Goal: Navigation & Orientation: Find specific page/section

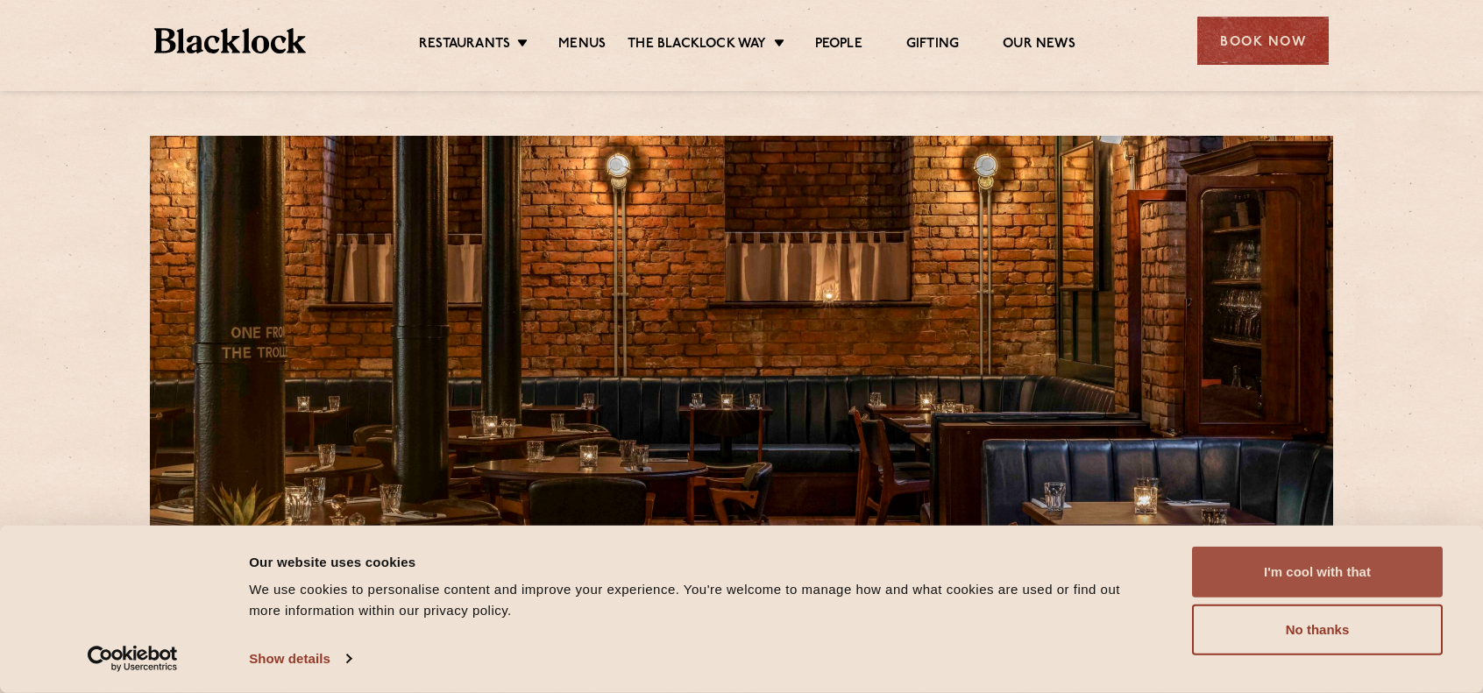
click at [1369, 570] on button "I'm cool with that" at bounding box center [1317, 572] width 251 height 51
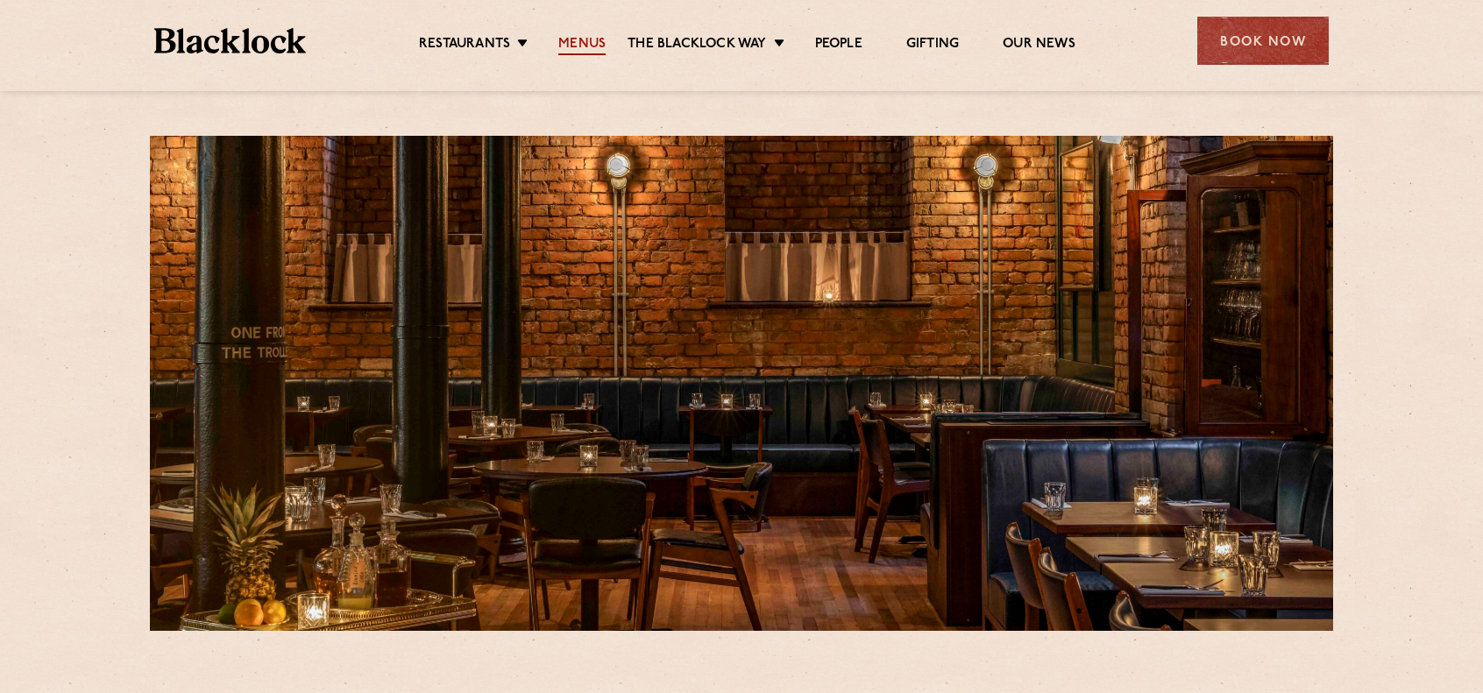
click at [566, 36] on link "Menus" at bounding box center [581, 45] width 47 height 19
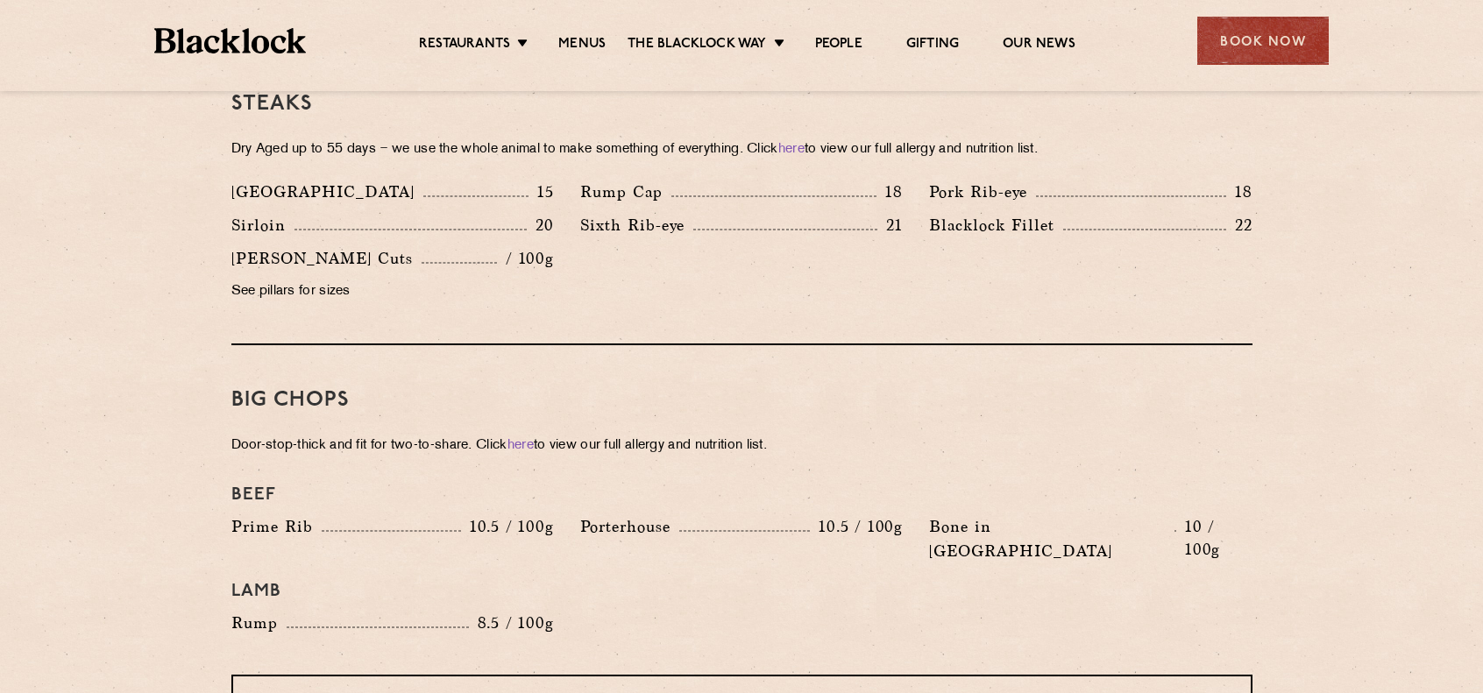
scroll to position [1578, 0]
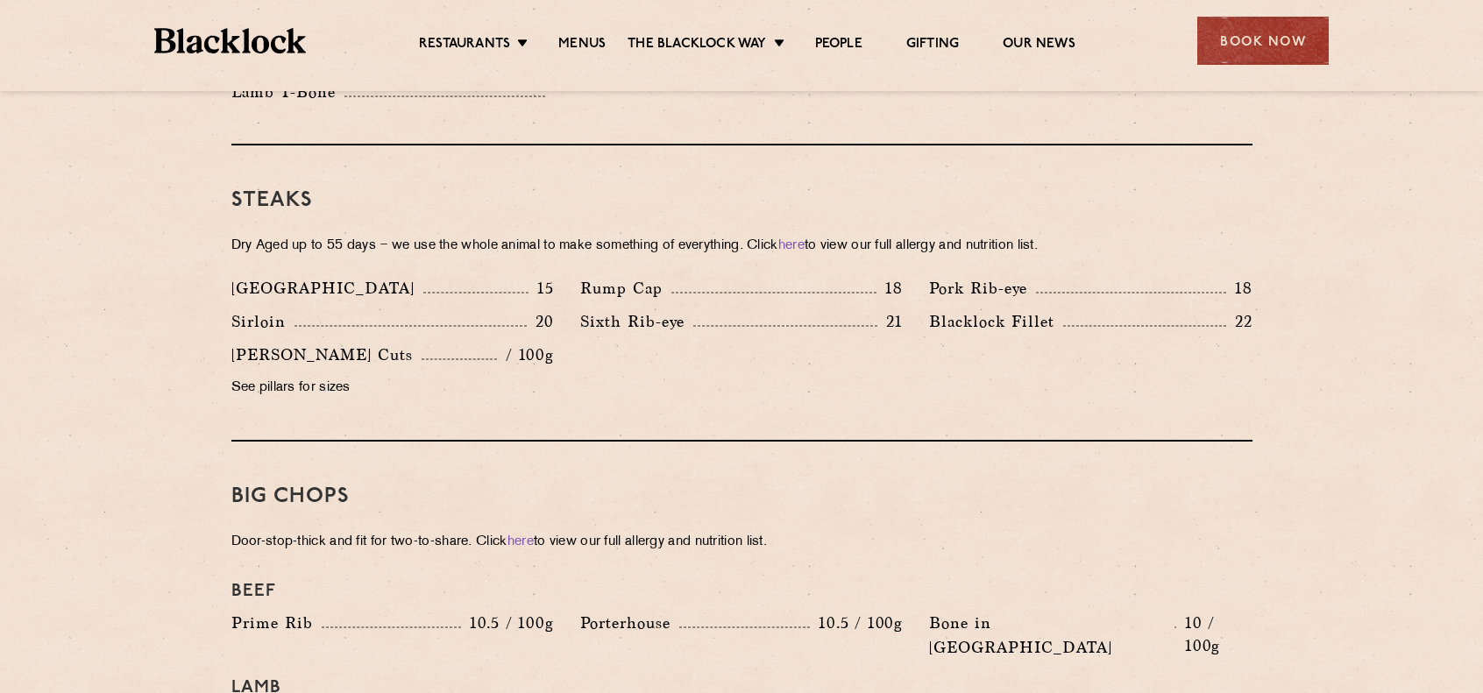
drag, startPoint x: 1255, startPoint y: 327, endPoint x: 1241, endPoint y: 202, distance: 126.1
click at [1241, 202] on div "Steaks Dry Aged up to 55 days − we use the whole animal to make something of ev…" at bounding box center [741, 294] width 1021 height 296
click at [1241, 201] on div "Steaks Dry Aged up to 55 days − we use the whole animal to make something of ev…" at bounding box center [741, 294] width 1021 height 296
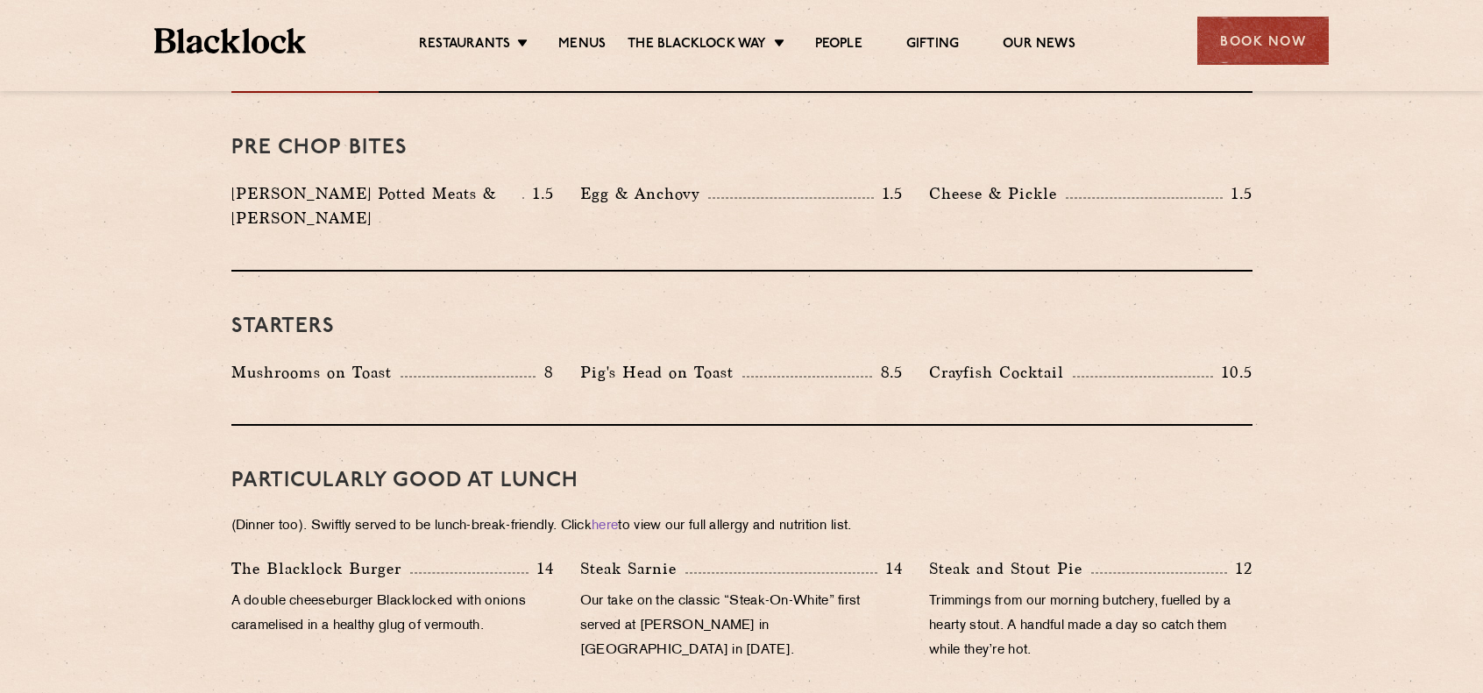
click at [649, 380] on div "Starters Mushrooms on Toast 8 Pig's Head on Toast 8.5 Crayfish Cocktail 10.5" at bounding box center [741, 349] width 1021 height 154
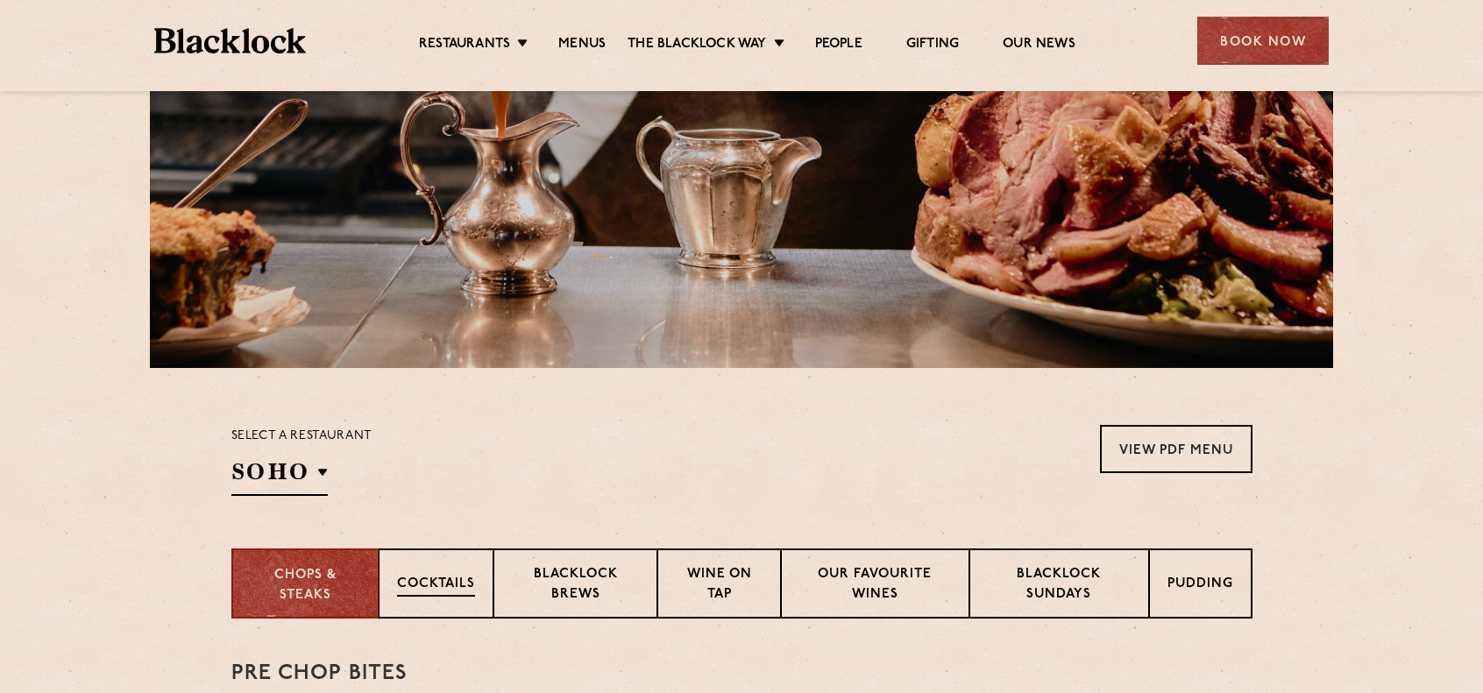
click at [418, 585] on p "Cocktails" at bounding box center [436, 586] width 78 height 22
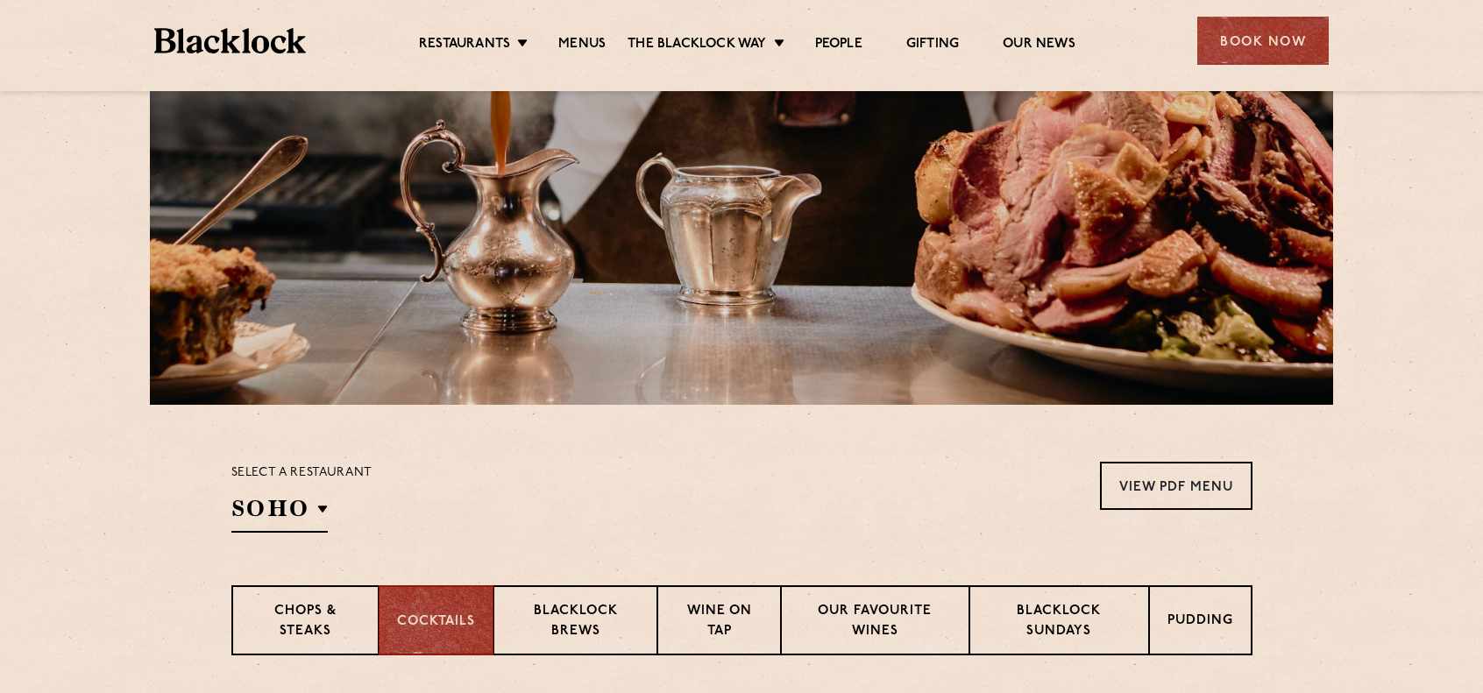
scroll to position [351, 0]
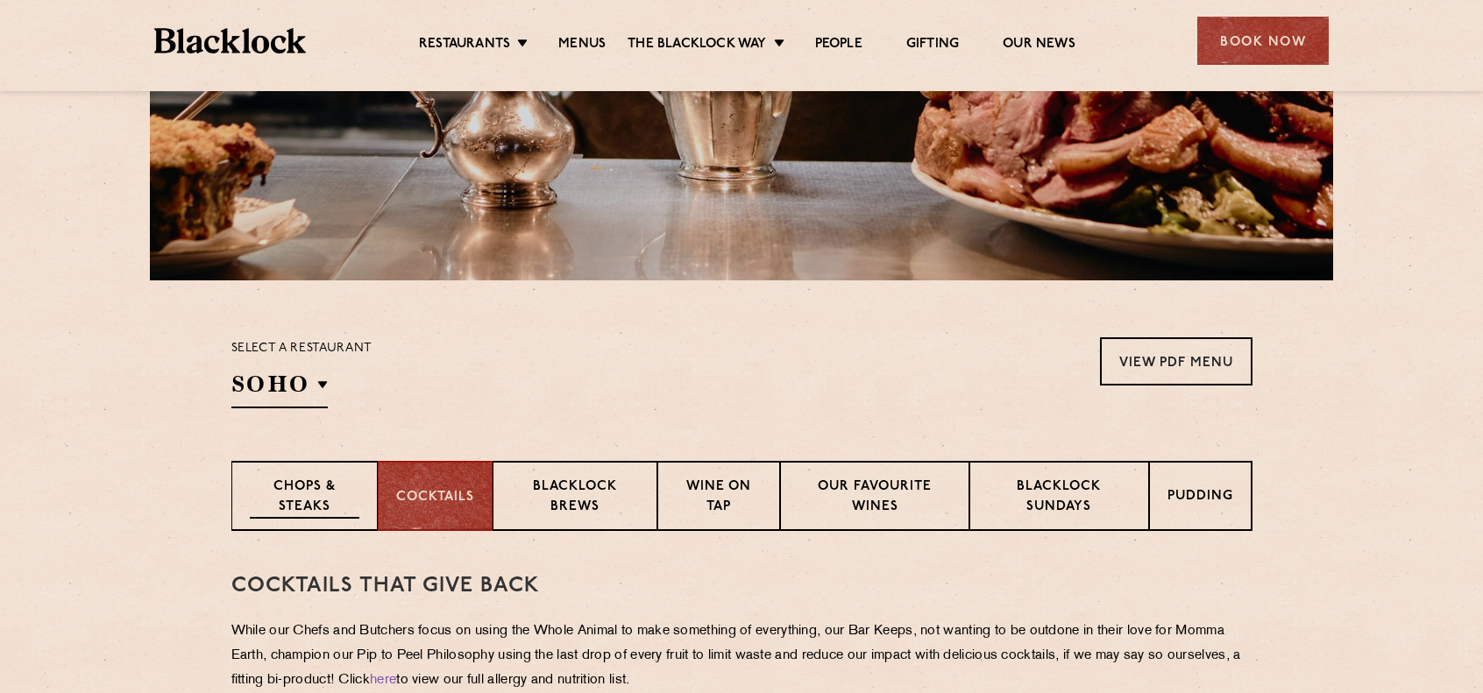
click at [330, 487] on p "Chops & Steaks" at bounding box center [305, 498] width 110 height 41
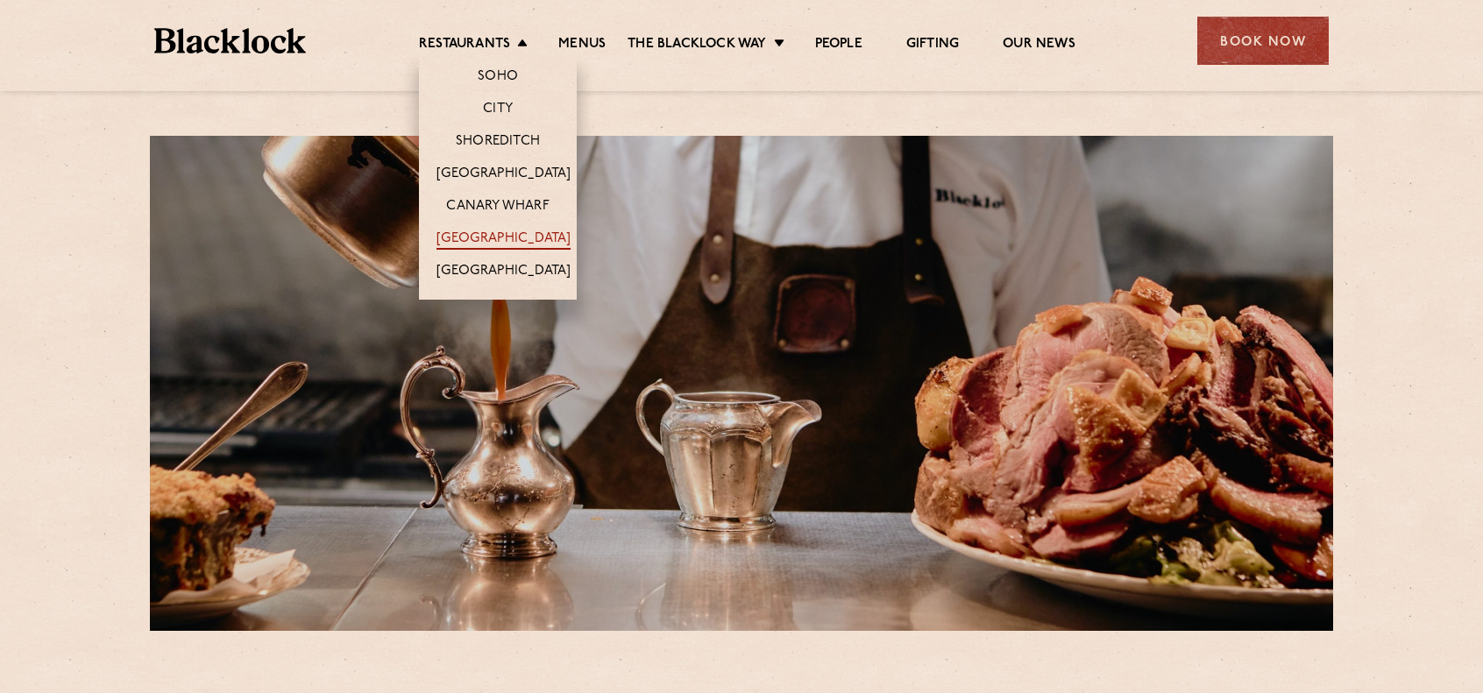
click at [482, 236] on link "[GEOGRAPHIC_DATA]" at bounding box center [504, 240] width 134 height 19
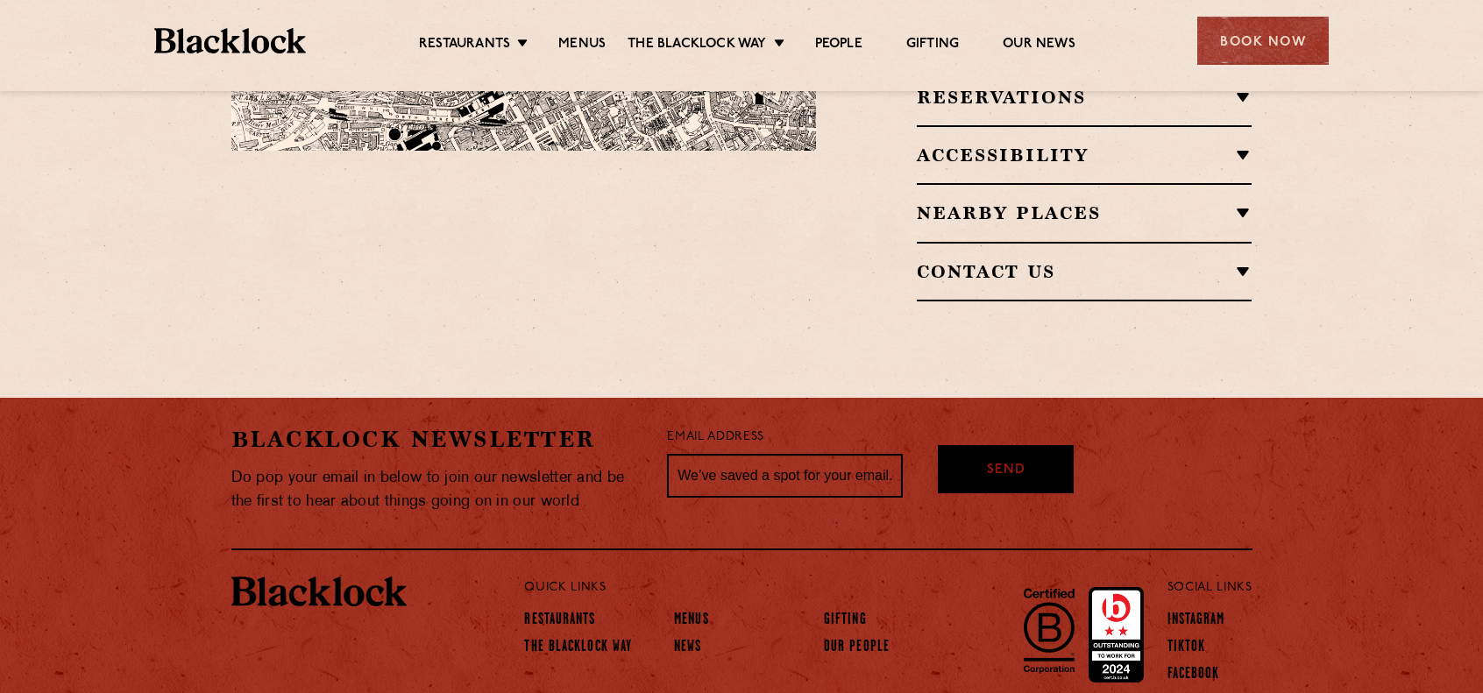
scroll to position [1361, 0]
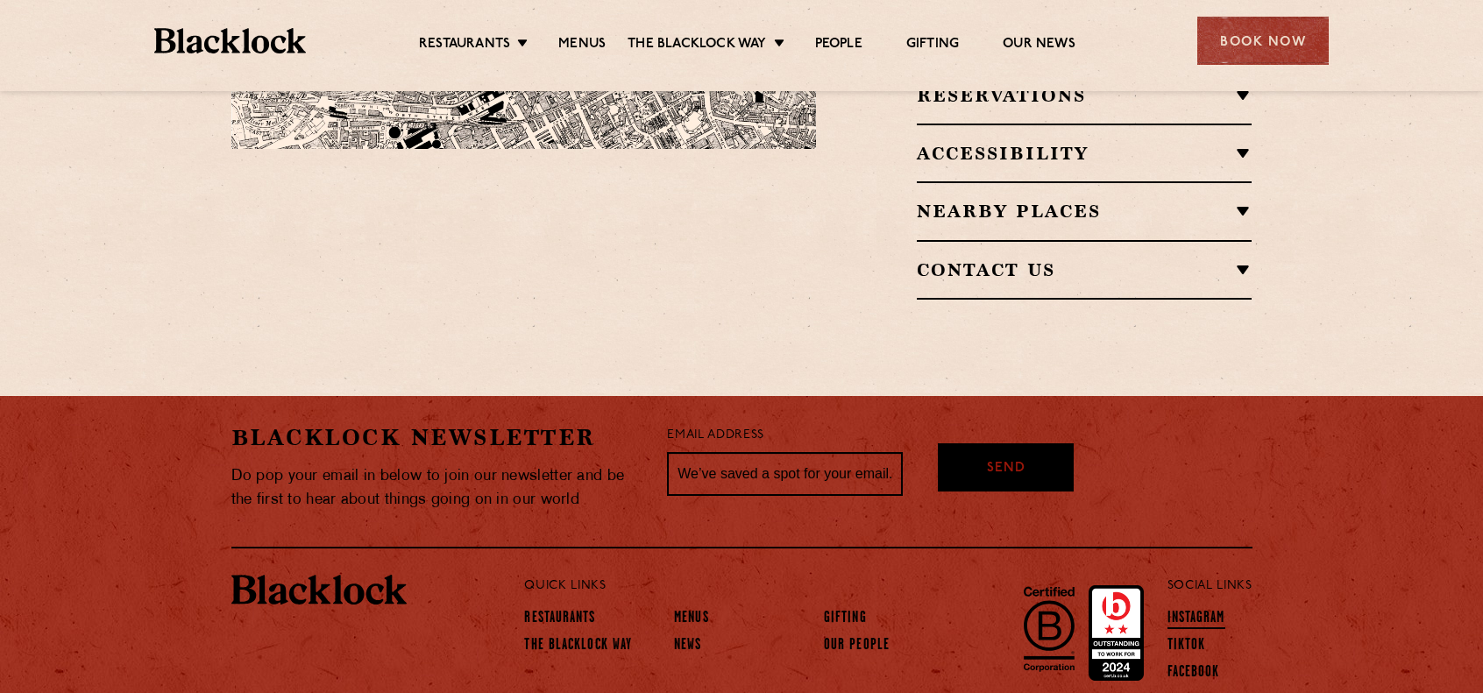
click at [1224, 610] on link "Instagram" at bounding box center [1197, 619] width 58 height 19
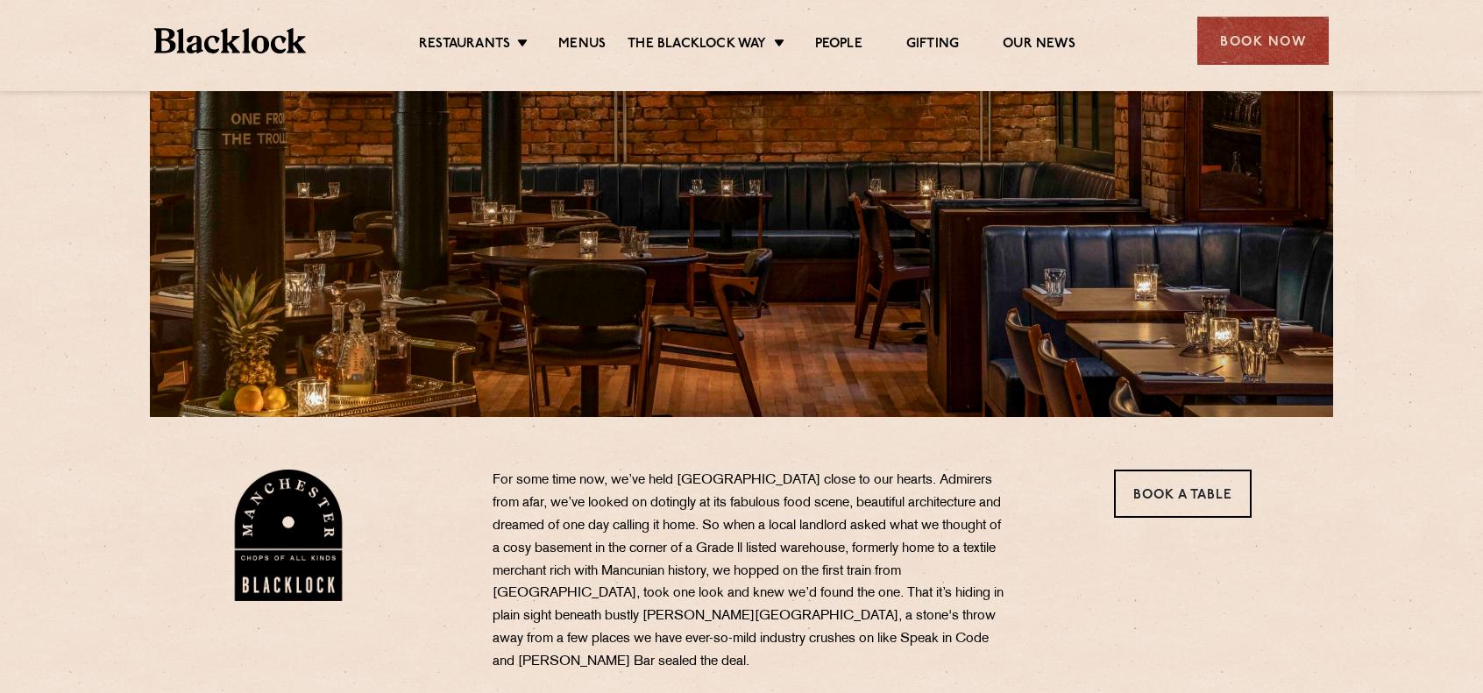
scroll to position [0, 0]
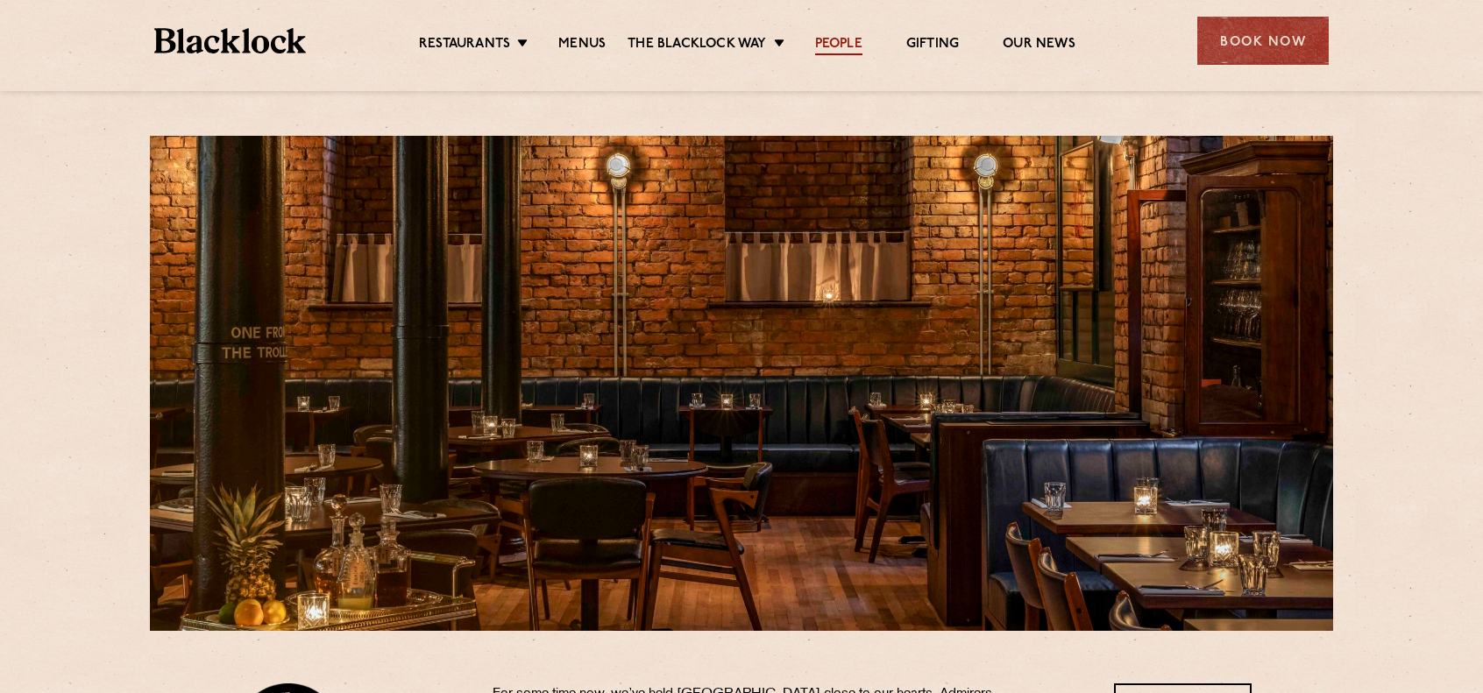
click at [840, 44] on link "People" at bounding box center [838, 45] width 47 height 19
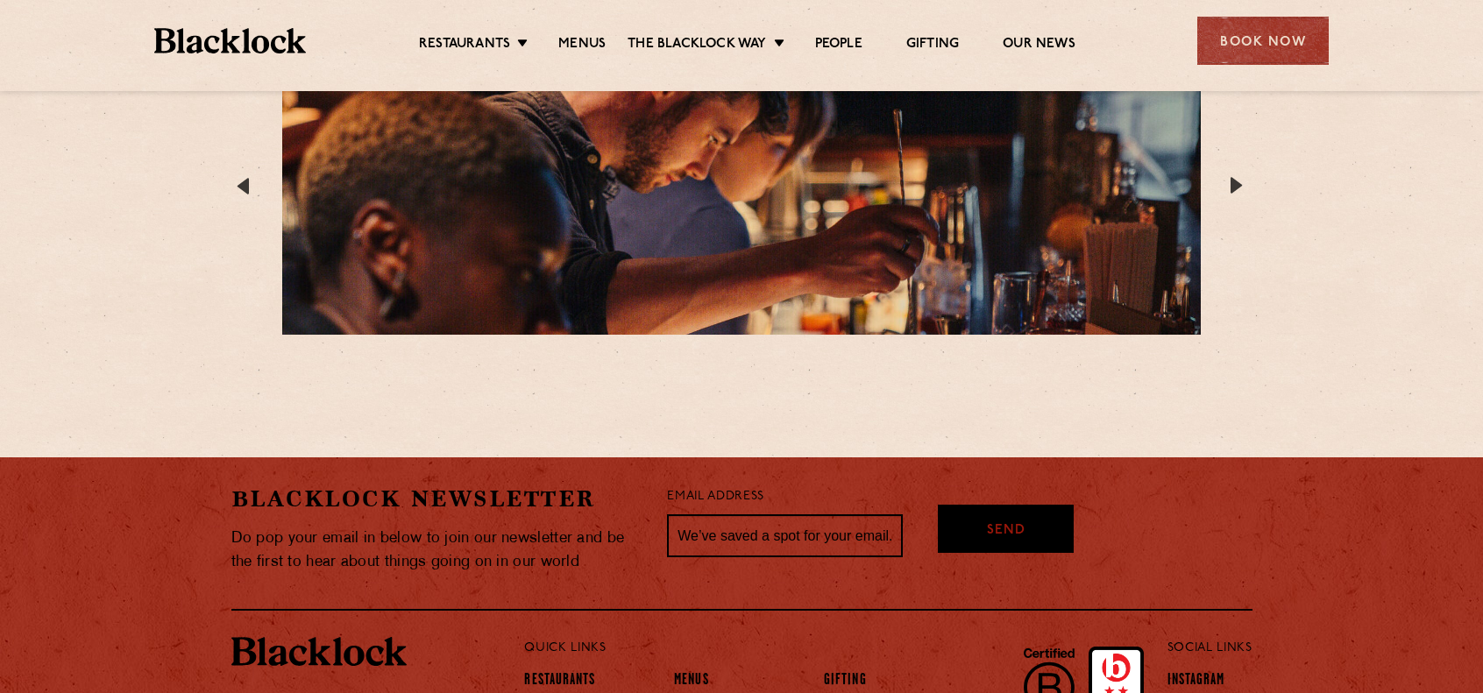
scroll to position [3350, 0]
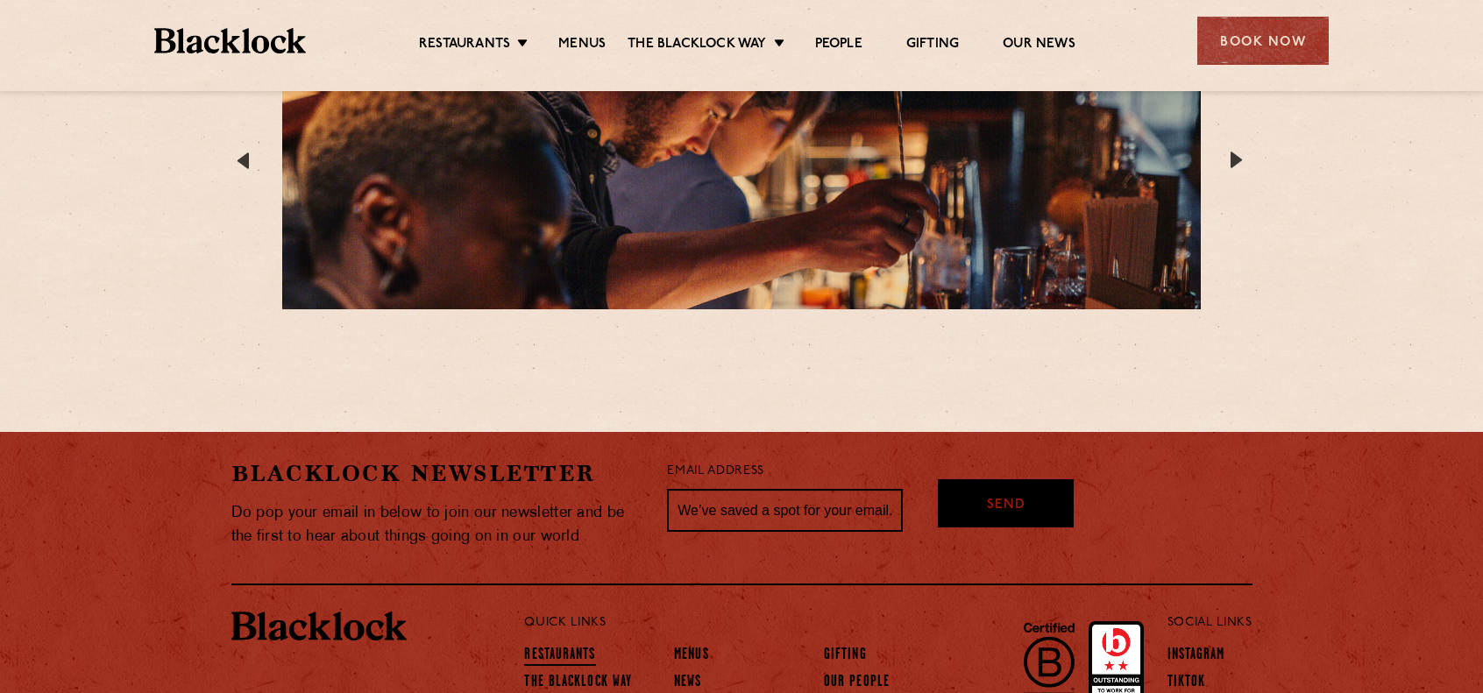
click at [561, 647] on link "Restaurants" at bounding box center [559, 656] width 71 height 19
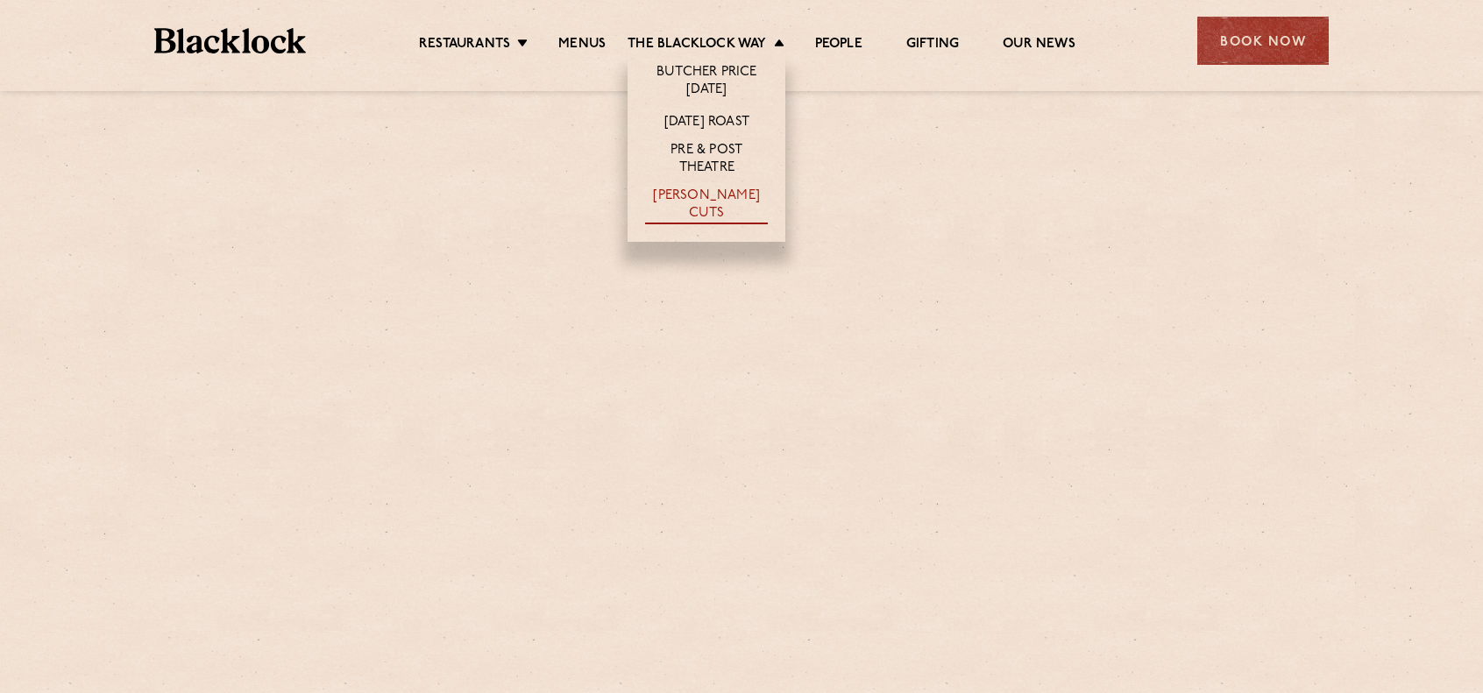
click at [686, 193] on link "[PERSON_NAME] Cuts" at bounding box center [706, 206] width 123 height 37
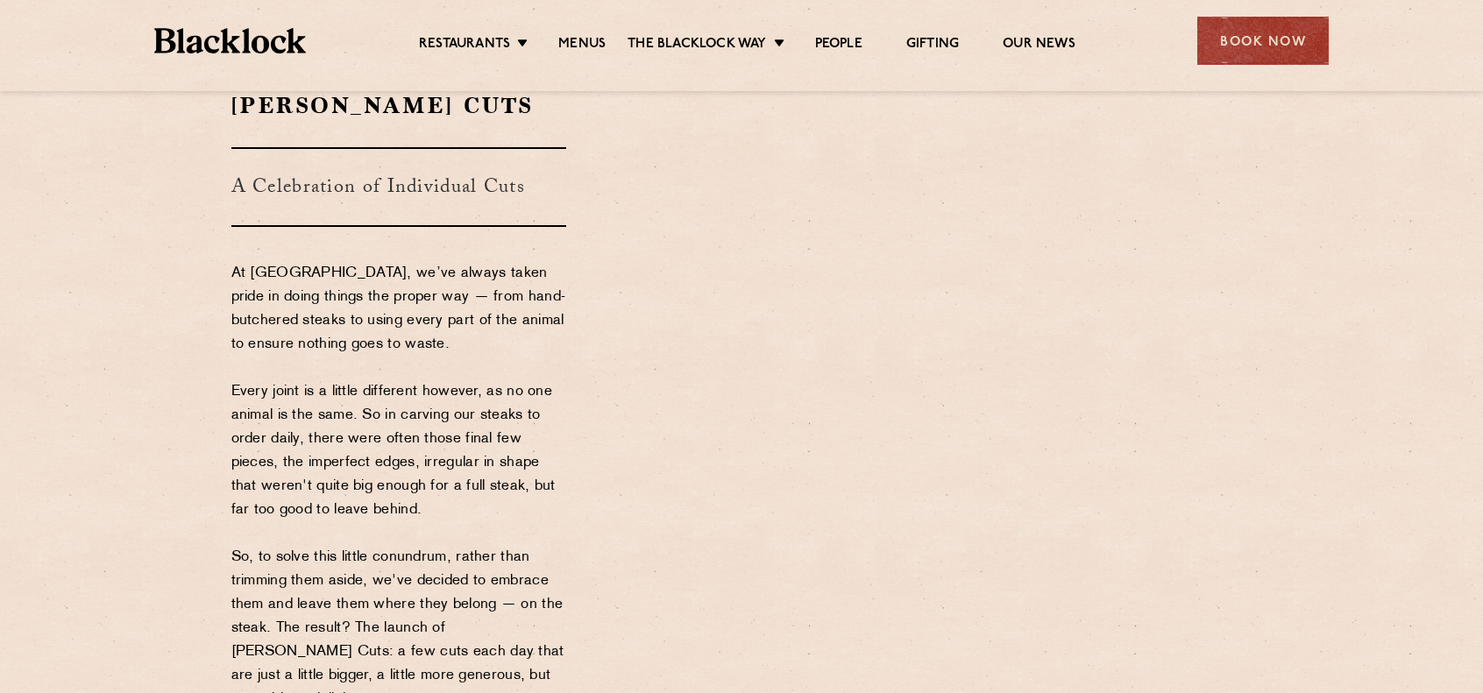
scroll to position [175, 0]
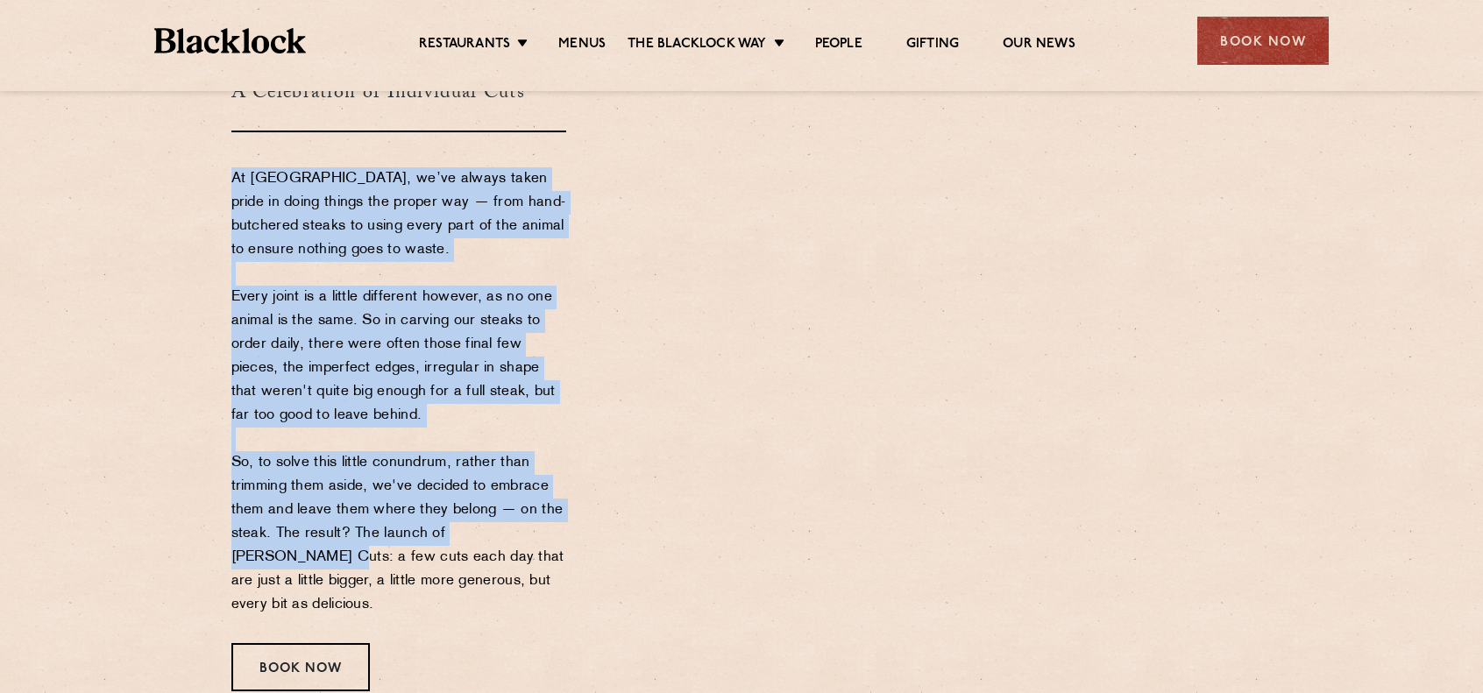
drag, startPoint x: 218, startPoint y: 177, endPoint x: 547, endPoint y: 544, distance: 493.0
click at [547, 544] on div "Butcher's Cuts A Celebration of Individual Cuts At Blacklock, we’ve always take…" at bounding box center [436, 344] width 437 height 696
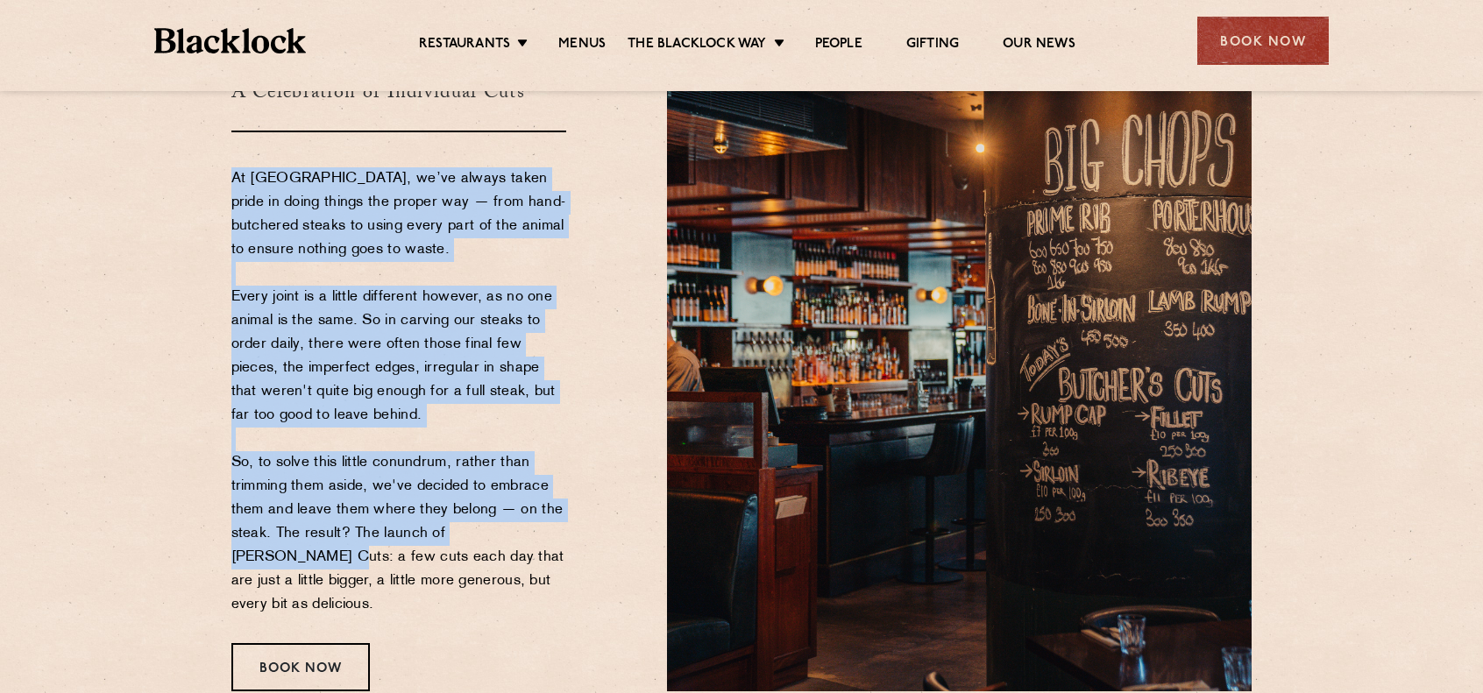
click at [547, 544] on p "At Blacklock, we’ve always taken pride in doing things the proper way — from ha…" at bounding box center [399, 392] width 336 height 450
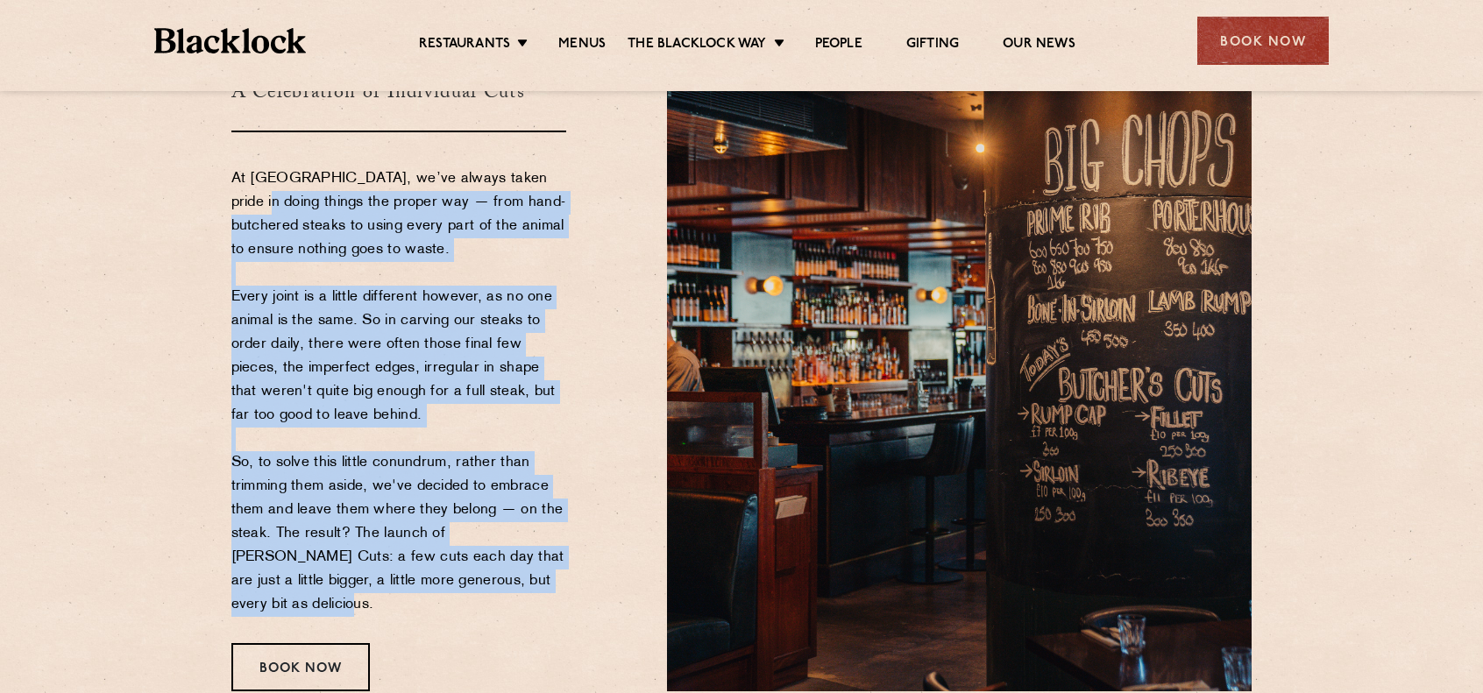
drag, startPoint x: 542, startPoint y: 561, endPoint x: 191, endPoint y: 196, distance: 506.6
click at [191, 196] on section "Butcher's Cuts A Celebration of Individual Cuts At Blacklock, we’ve always take…" at bounding box center [741, 343] width 1483 height 801
click at [322, 225] on p "At Blacklock, we’ve always taken pride in doing things the proper way — from ha…" at bounding box center [399, 392] width 336 height 450
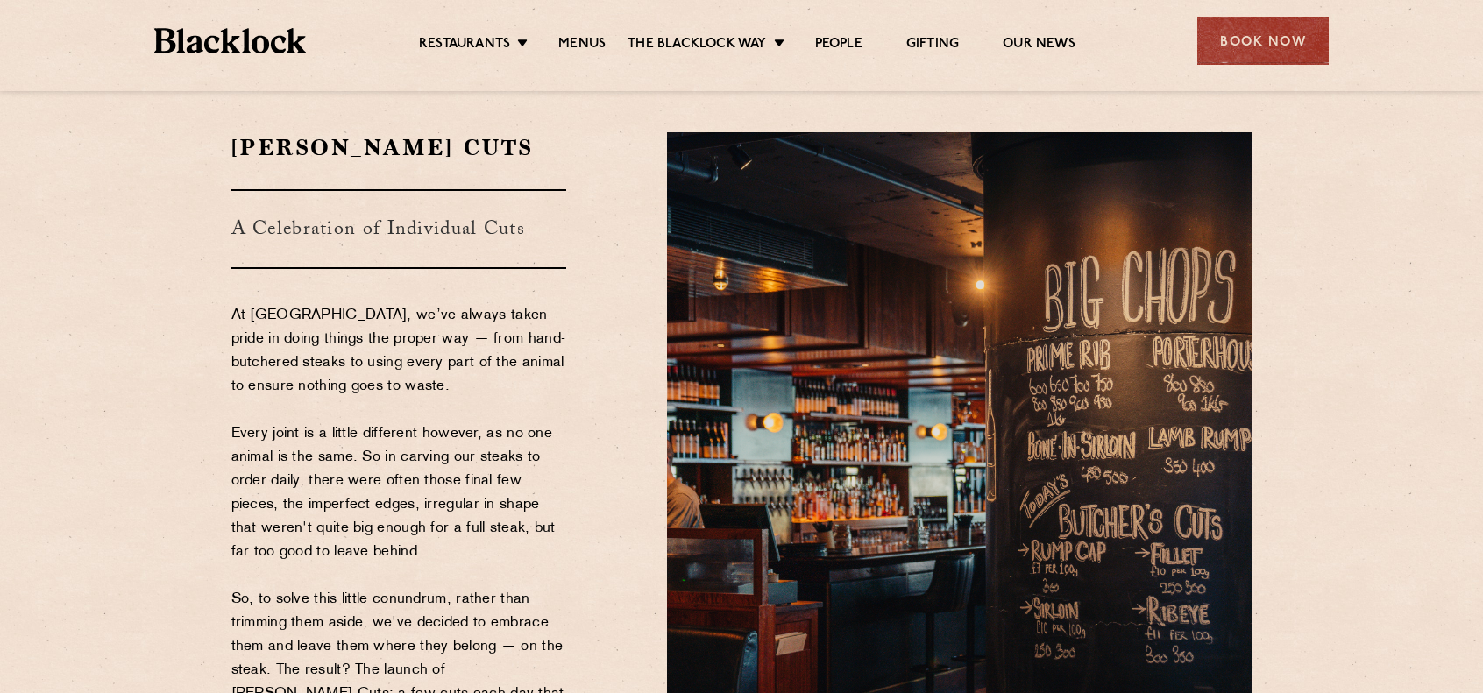
scroll to position [0, 0]
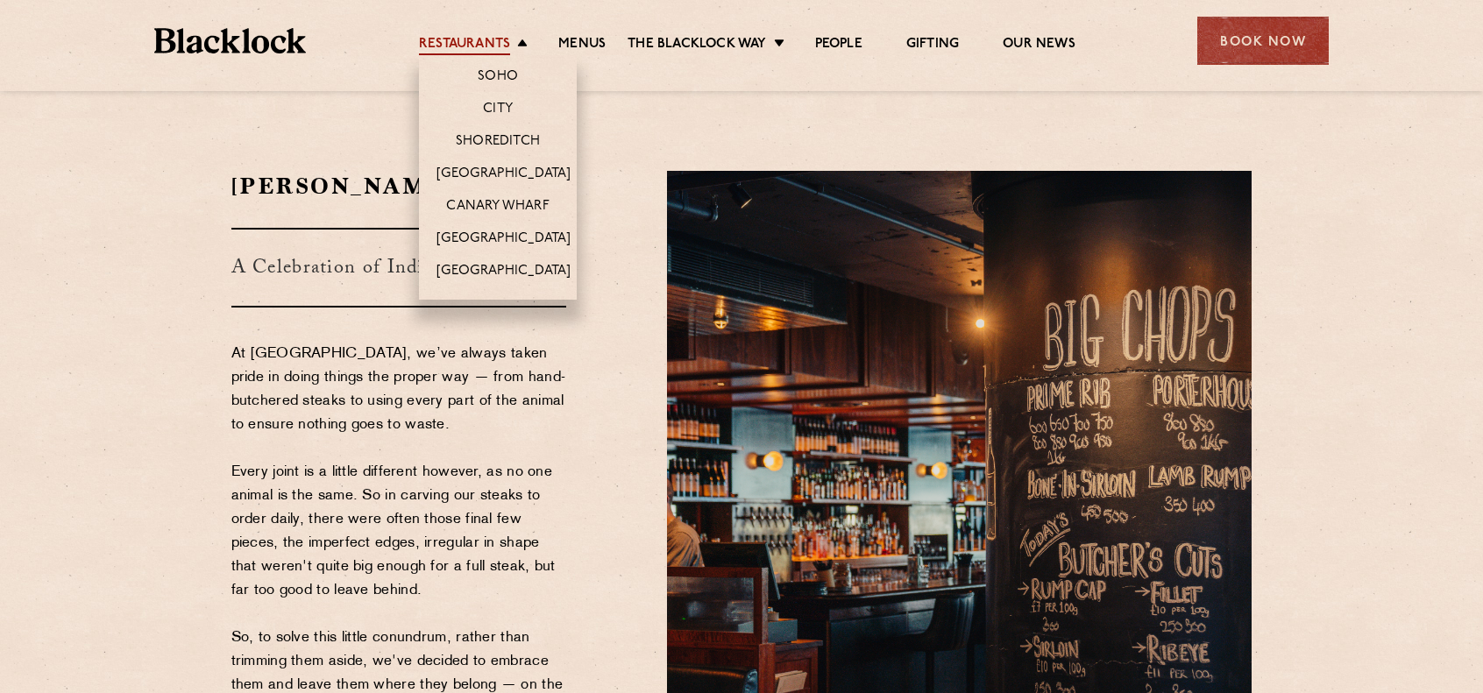
click at [437, 46] on link "Restaurants" at bounding box center [464, 45] width 91 height 19
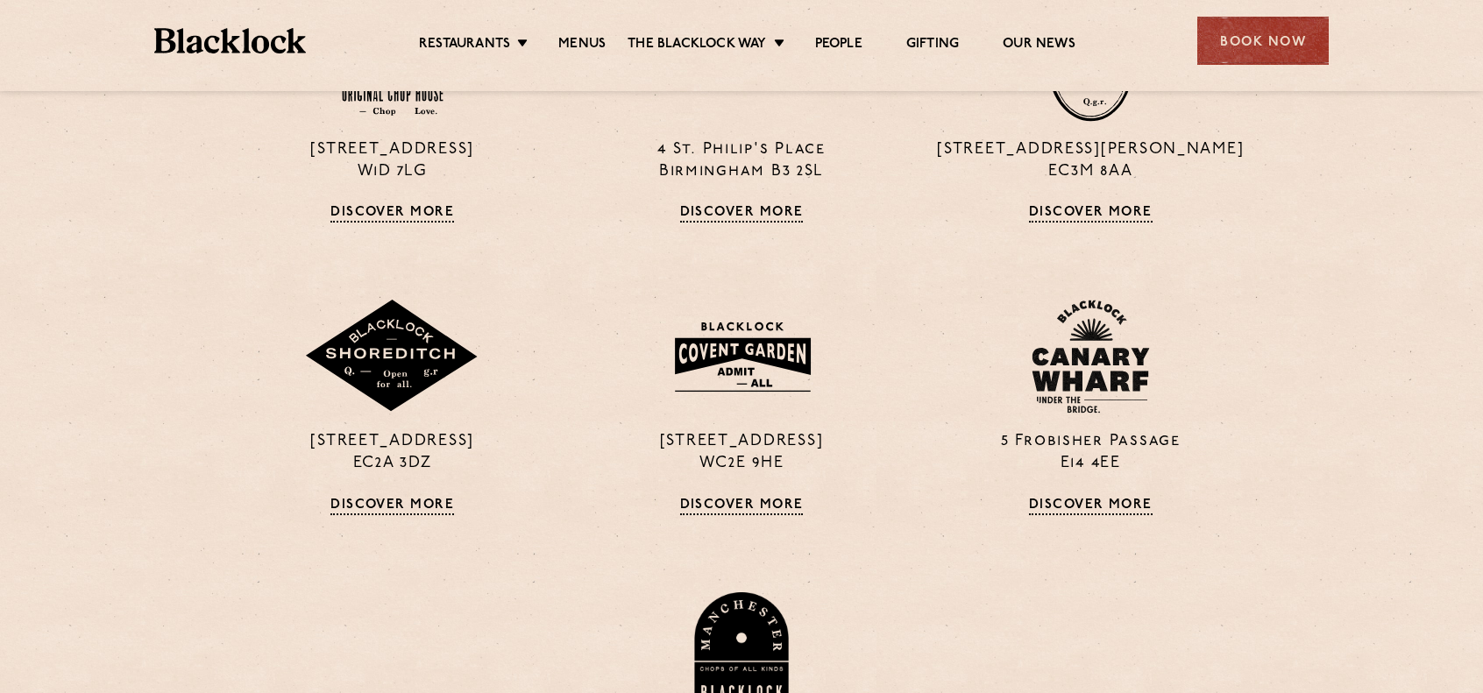
scroll to position [1140, 0]
